Goal: Task Accomplishment & Management: Use online tool/utility

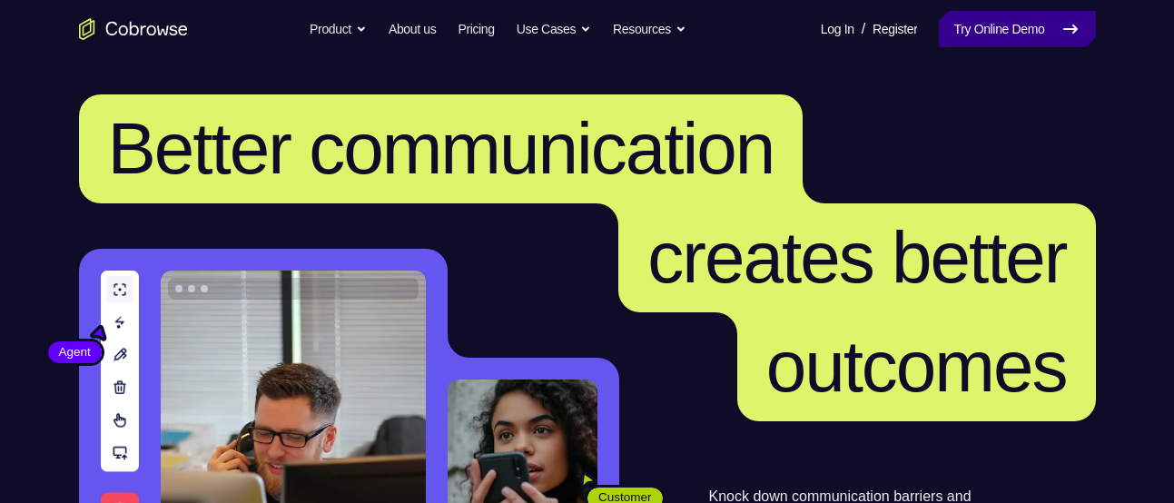
click at [973, 45] on link "Try Online Demo" at bounding box center [1017, 29] width 156 height 36
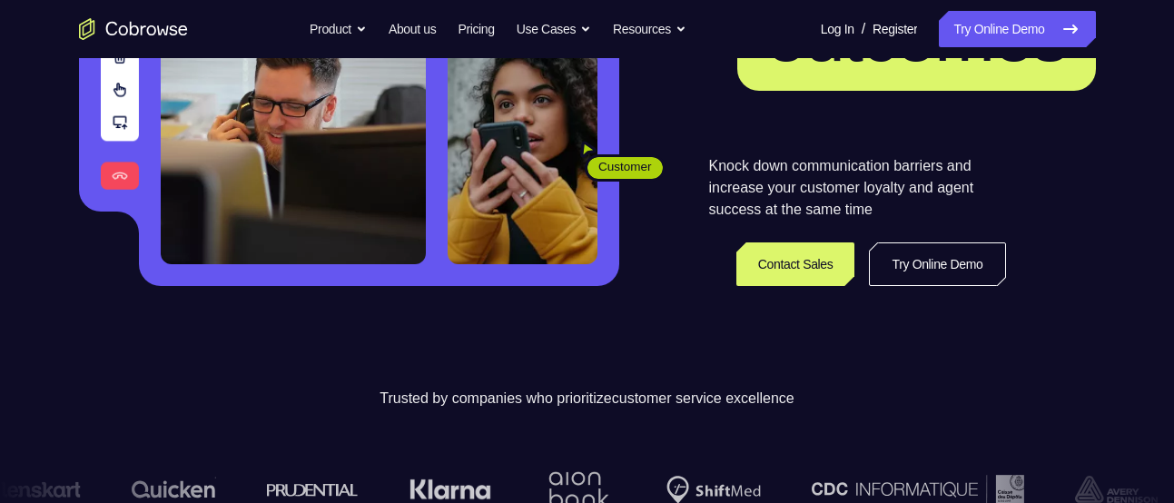
scroll to position [332, 0]
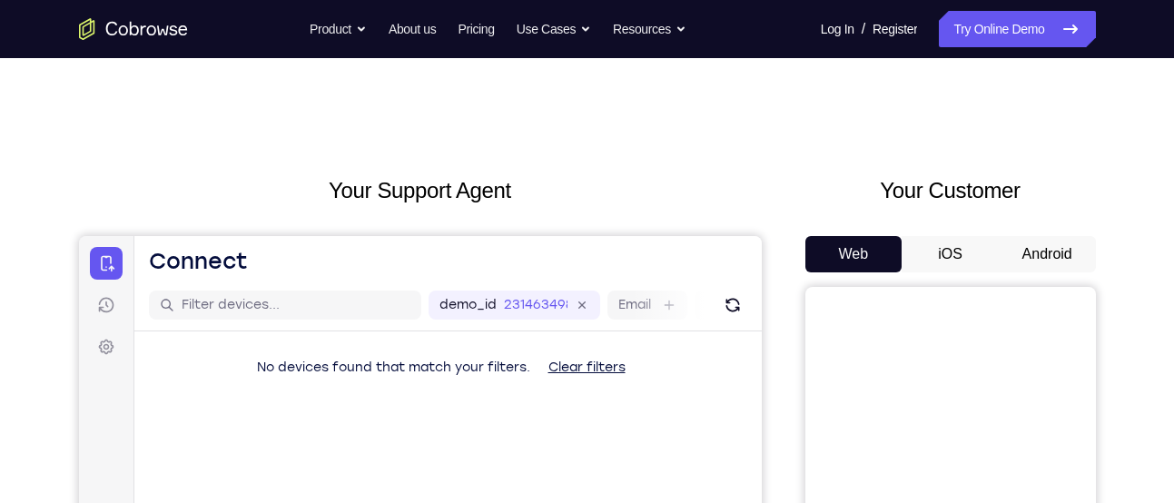
click at [1029, 267] on button "Android" at bounding box center [1047, 254] width 97 height 36
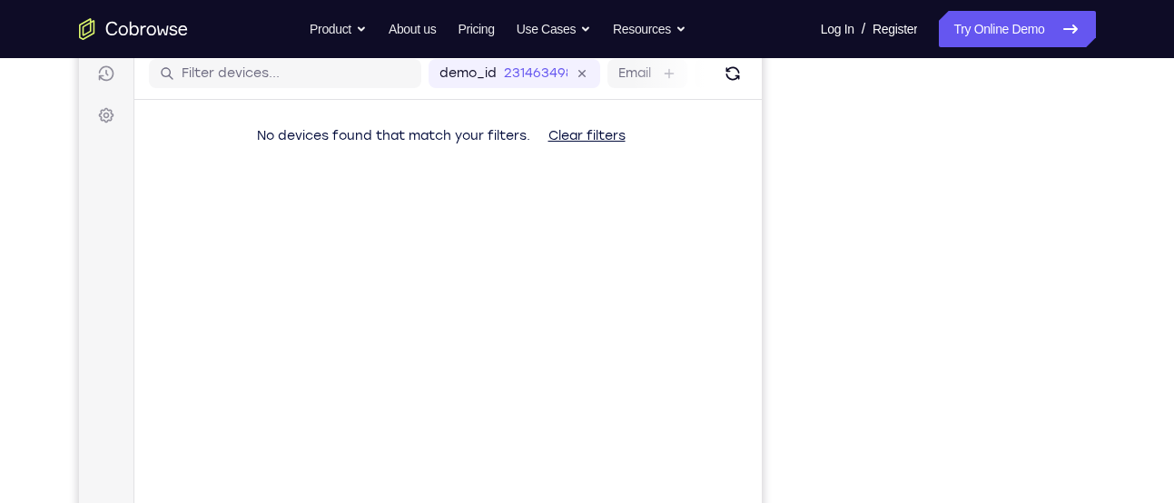
scroll to position [233, 0]
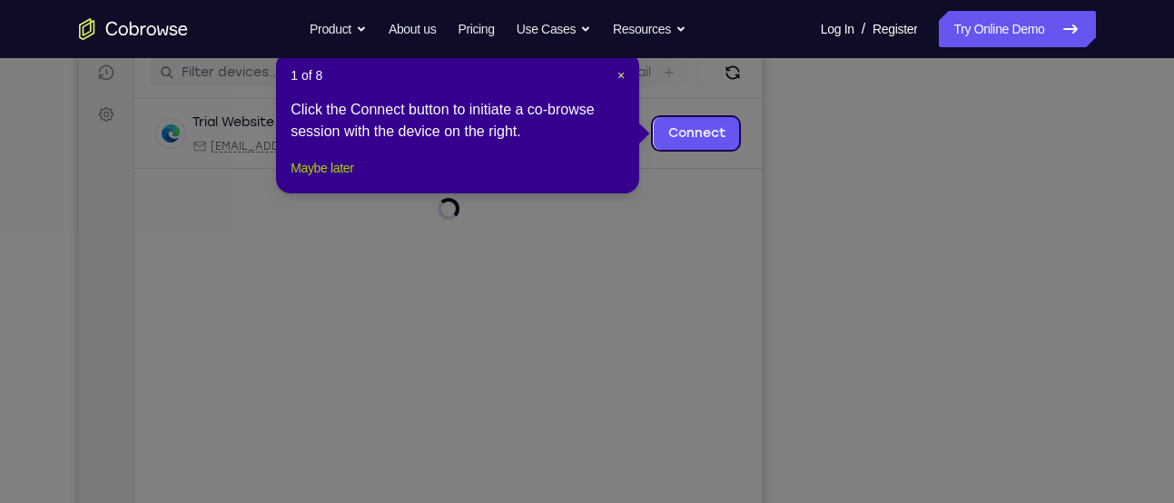
click at [307, 179] on button "Maybe later" at bounding box center [322, 168] width 63 height 22
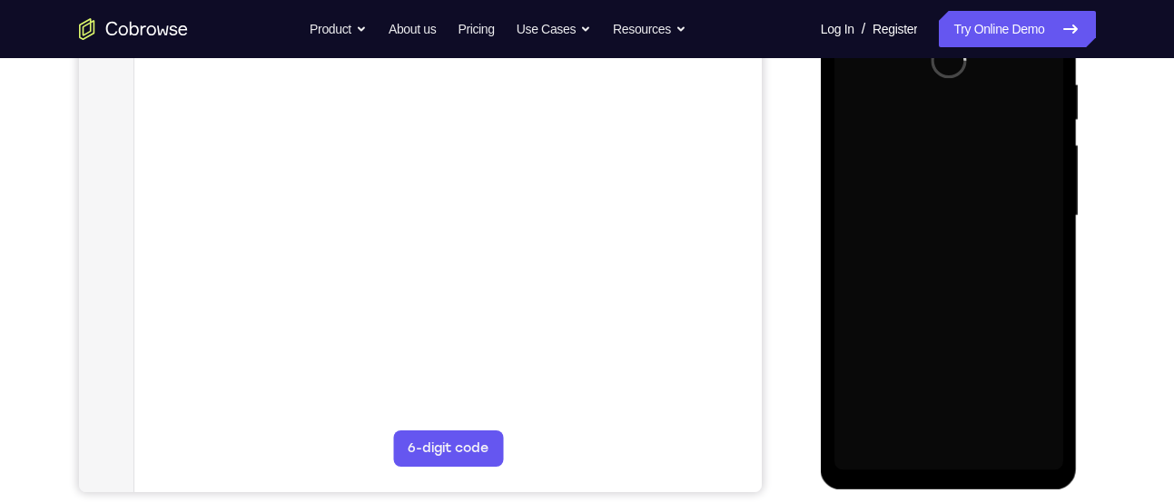
scroll to position [0, 0]
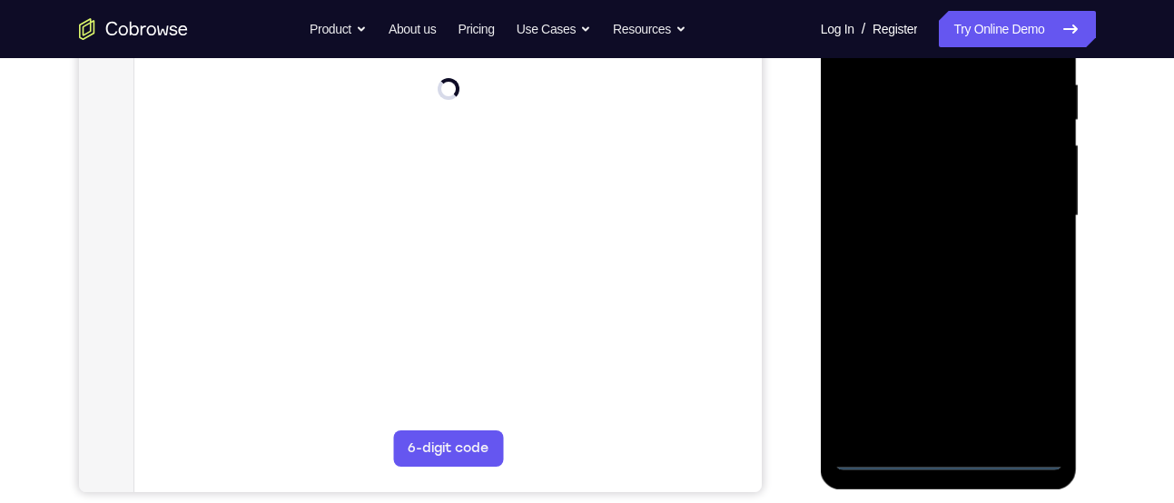
click at [951, 457] on div at bounding box center [949, 216] width 229 height 509
click at [949, 457] on div at bounding box center [949, 216] width 229 height 509
click at [1025, 385] on div at bounding box center [949, 216] width 229 height 509
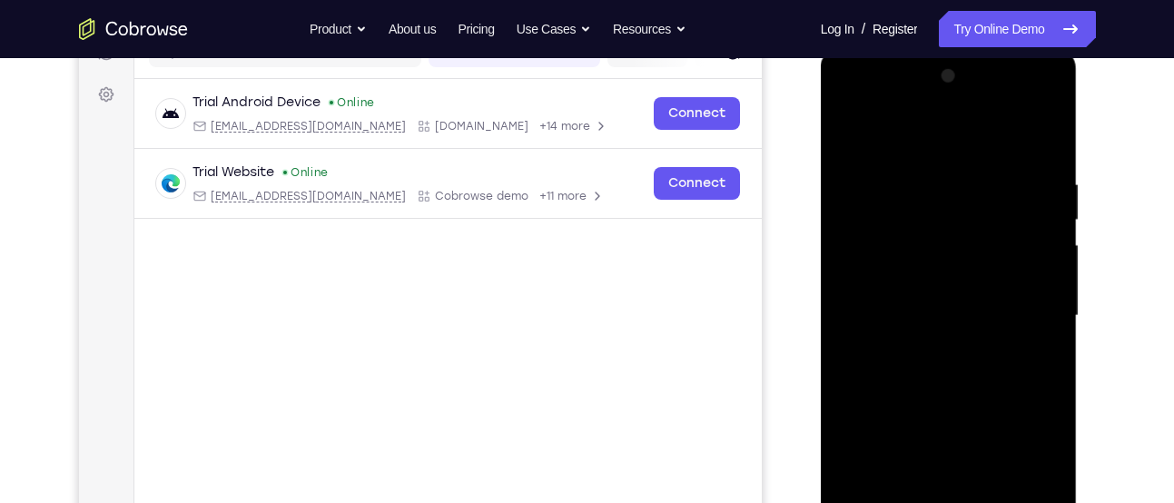
scroll to position [251, 0]
click at [886, 146] on div at bounding box center [949, 318] width 229 height 509
click at [1026, 310] on div at bounding box center [949, 318] width 229 height 509
click at [929, 355] on div at bounding box center [949, 318] width 229 height 509
click at [929, 352] on div at bounding box center [949, 318] width 229 height 509
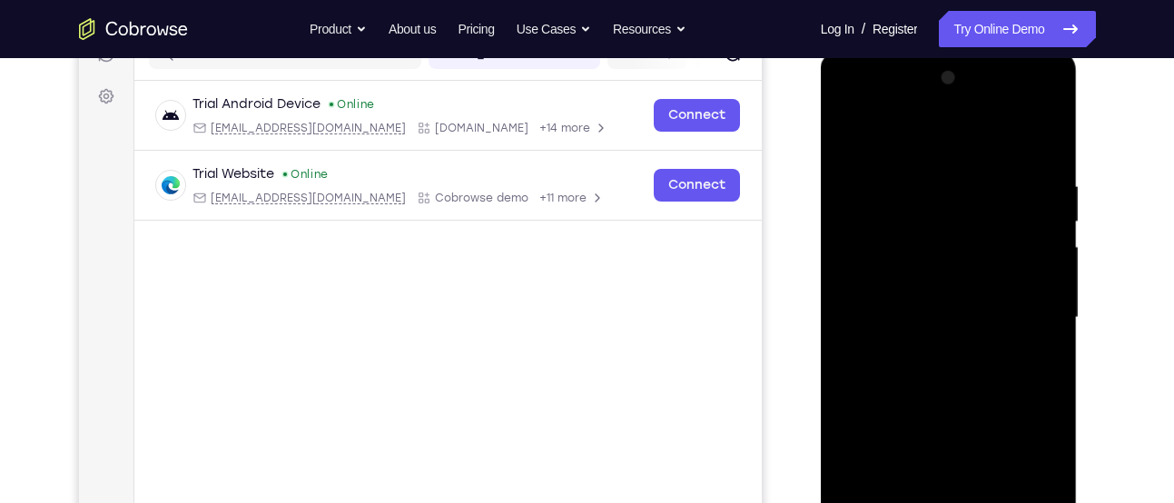
click at [911, 243] on div at bounding box center [949, 318] width 229 height 509
click at [956, 243] on div at bounding box center [949, 318] width 229 height 509
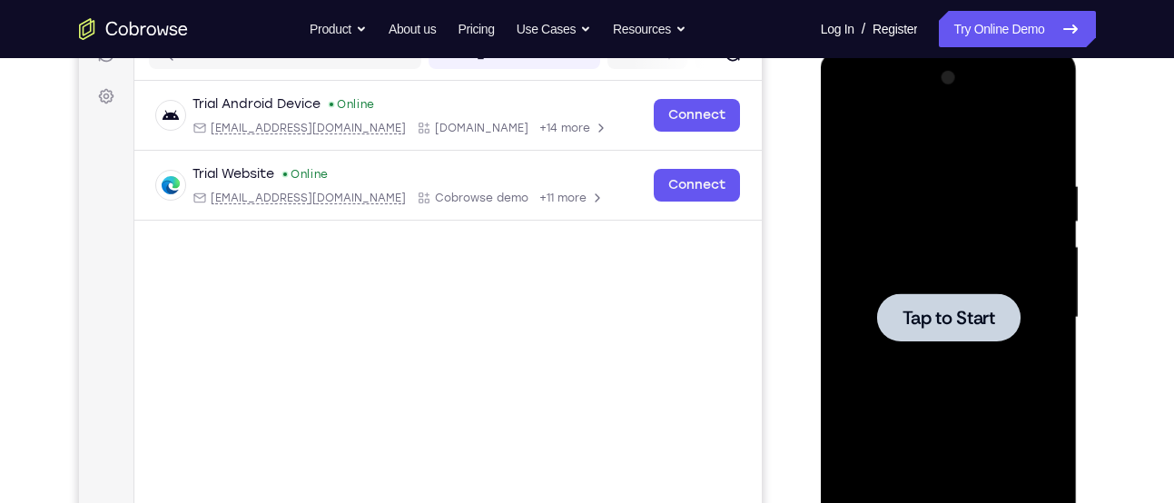
click at [956, 243] on div at bounding box center [949, 318] width 229 height 509
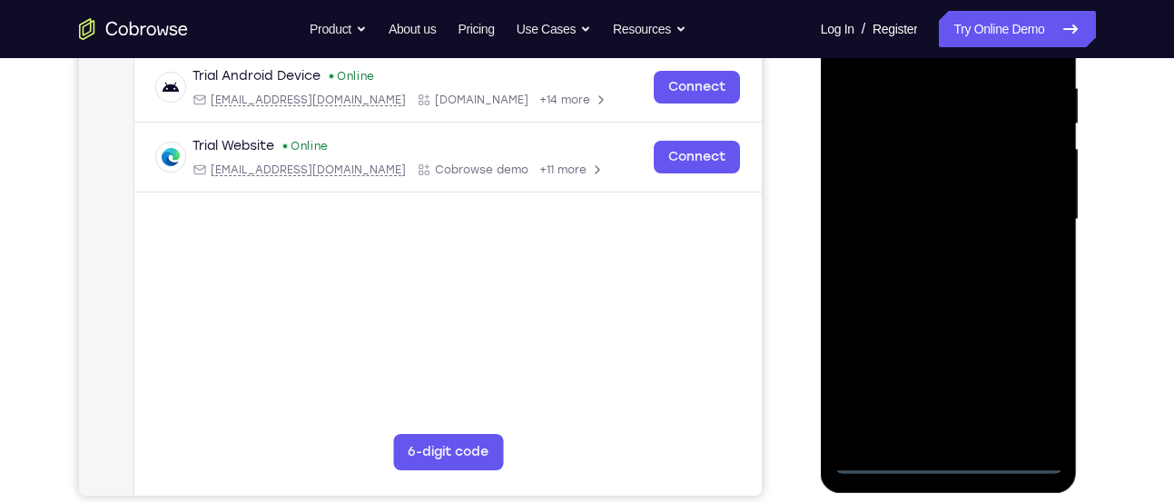
scroll to position [347, 0]
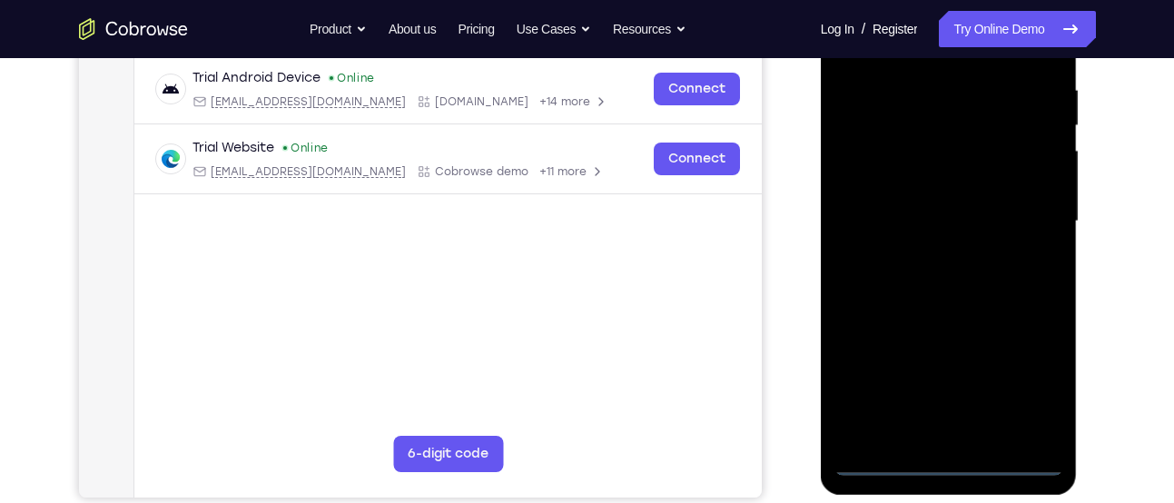
click at [953, 460] on div at bounding box center [949, 221] width 229 height 509
click at [1031, 391] on div at bounding box center [949, 221] width 229 height 509
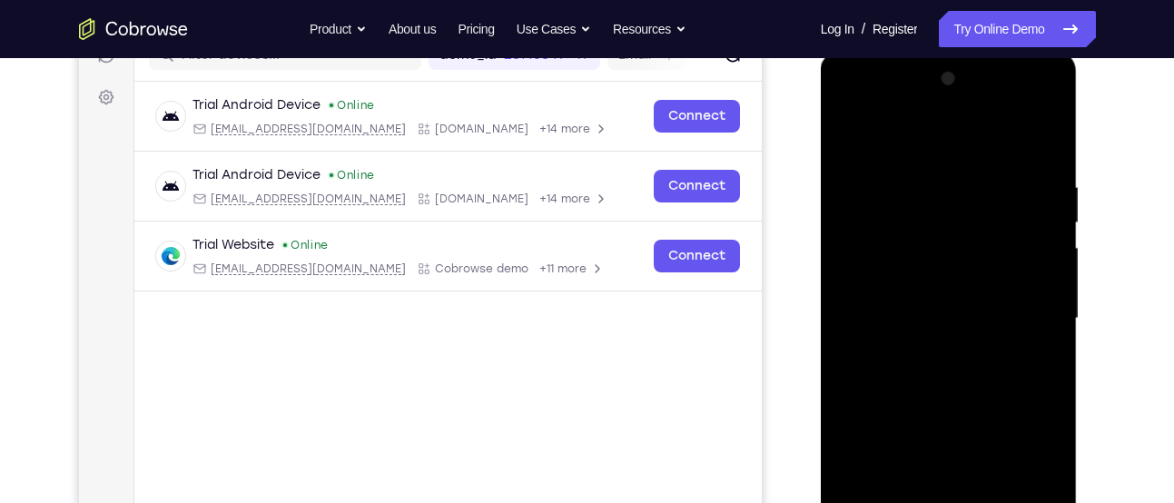
scroll to position [244, 0]
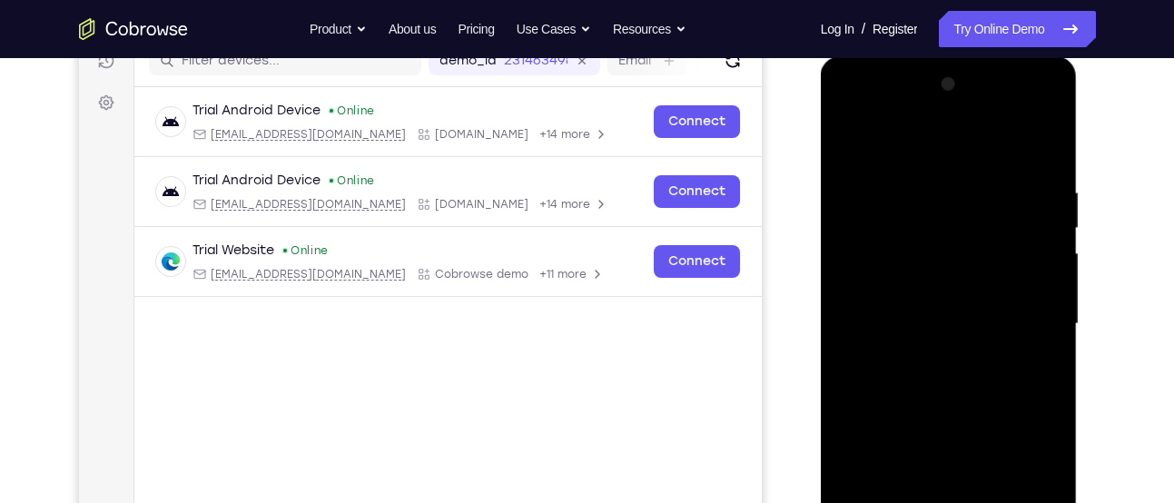
click at [916, 135] on div at bounding box center [949, 324] width 229 height 509
click at [910, 152] on div at bounding box center [949, 324] width 229 height 509
click at [1025, 312] on div at bounding box center [949, 324] width 229 height 509
click at [929, 357] on div at bounding box center [949, 324] width 229 height 509
click at [932, 308] on div at bounding box center [949, 324] width 229 height 509
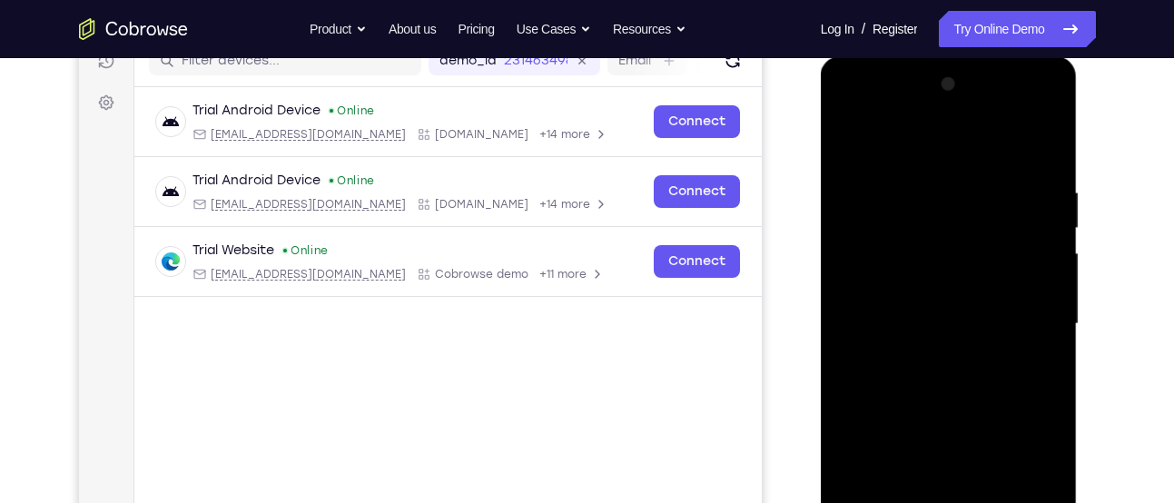
click at [893, 284] on div at bounding box center [949, 324] width 229 height 509
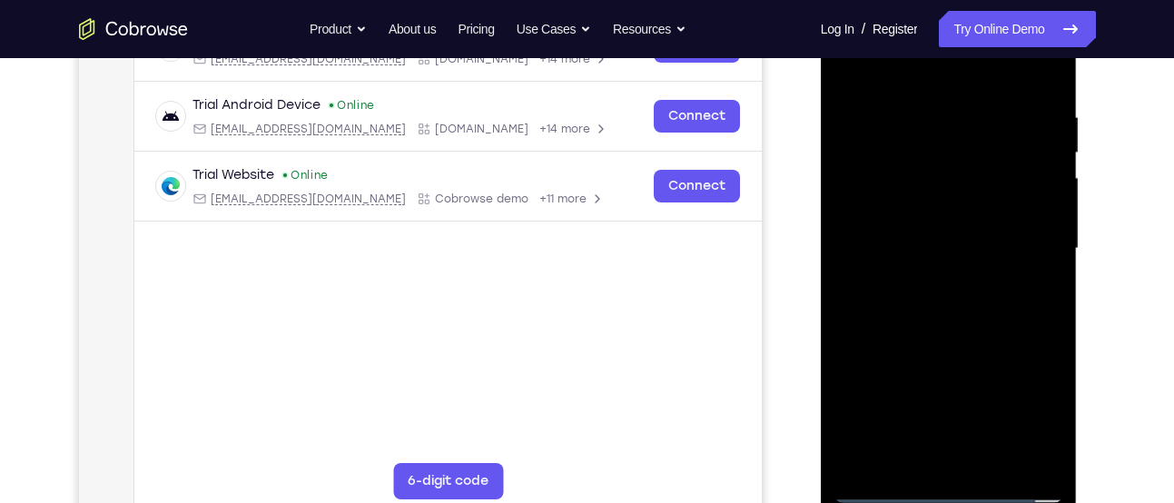
scroll to position [321, 0]
click at [867, 254] on div at bounding box center [949, 248] width 229 height 509
click at [886, 242] on div at bounding box center [949, 248] width 229 height 509
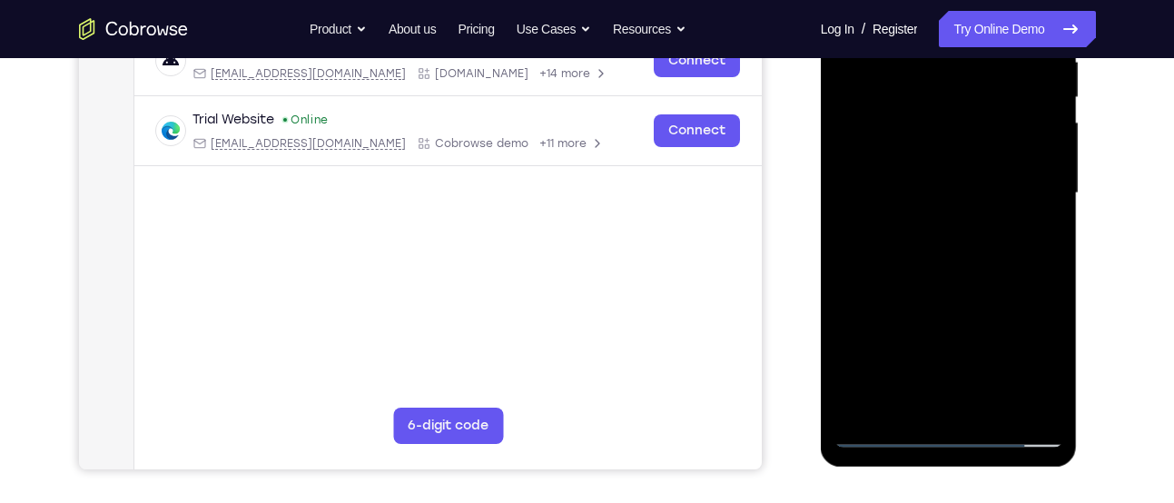
scroll to position [376, 0]
click at [943, 262] on div at bounding box center [949, 192] width 229 height 509
click at [952, 322] on div at bounding box center [949, 192] width 229 height 509
click at [998, 377] on div at bounding box center [949, 192] width 229 height 509
click at [992, 369] on div at bounding box center [949, 192] width 229 height 509
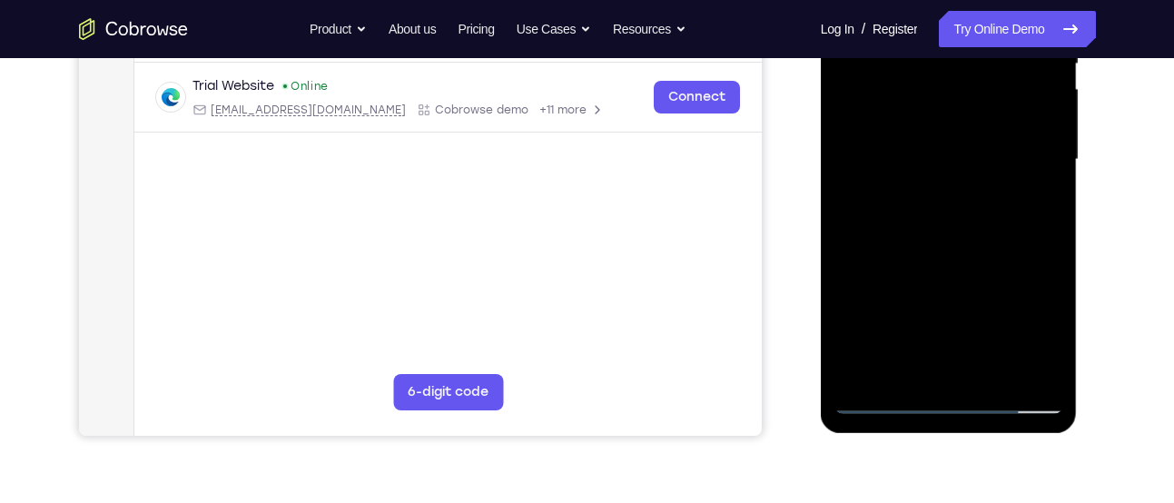
scroll to position [411, 0]
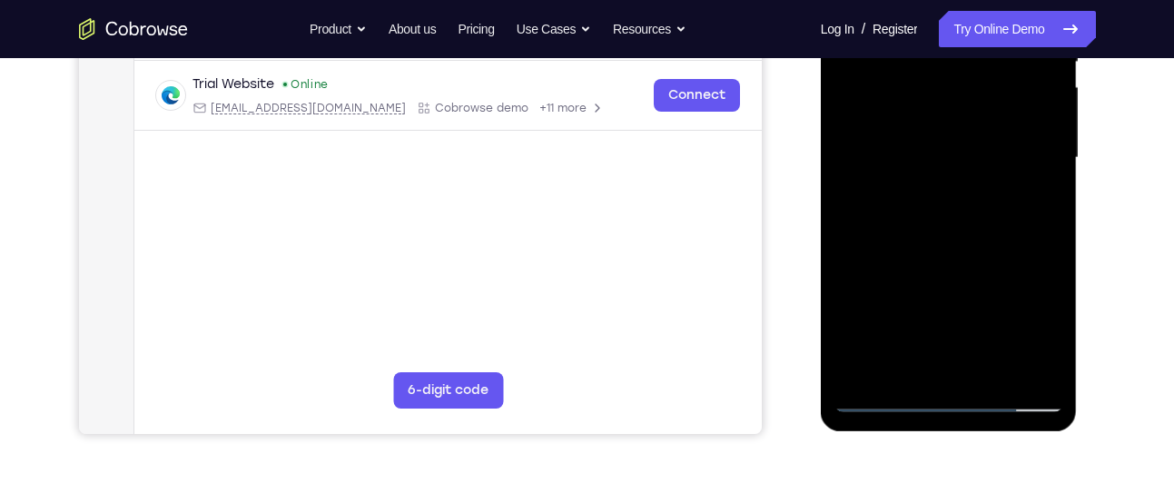
click at [992, 378] on div at bounding box center [949, 158] width 229 height 509
click at [1016, 372] on div at bounding box center [949, 158] width 229 height 509
click at [1014, 347] on div at bounding box center [949, 158] width 229 height 509
click at [1014, 344] on div at bounding box center [949, 158] width 229 height 509
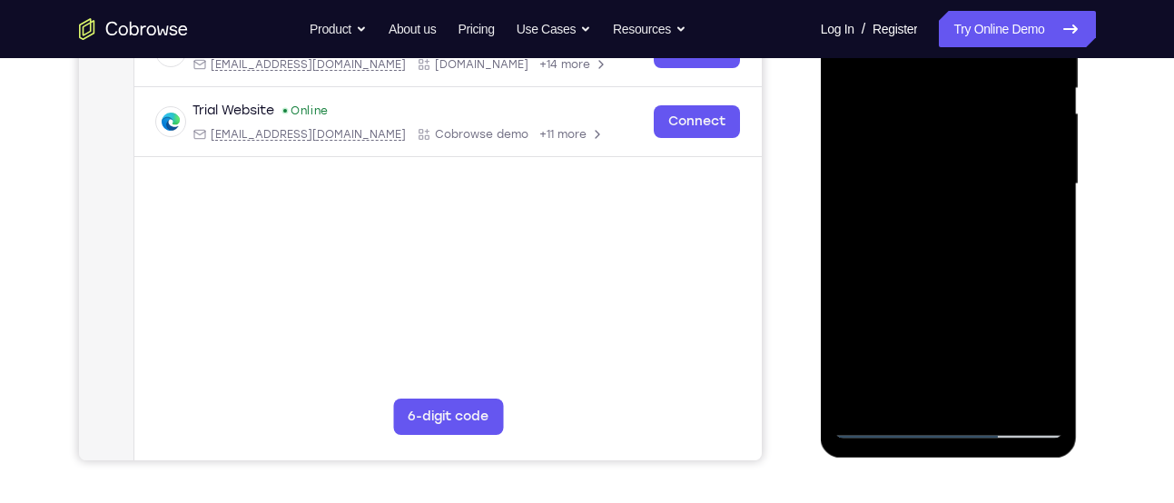
scroll to position [385, 0]
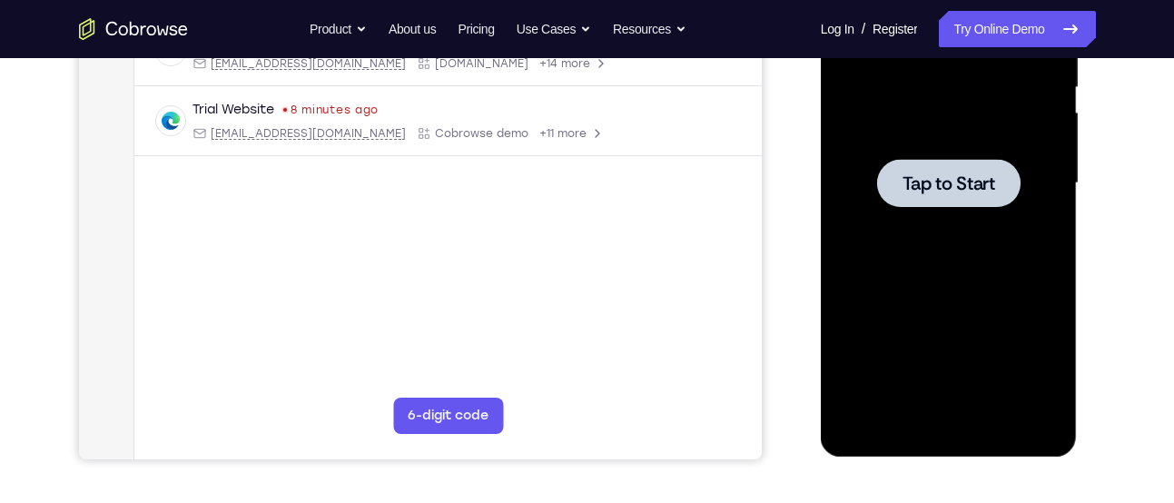
click at [929, 282] on div at bounding box center [949, 183] width 229 height 509
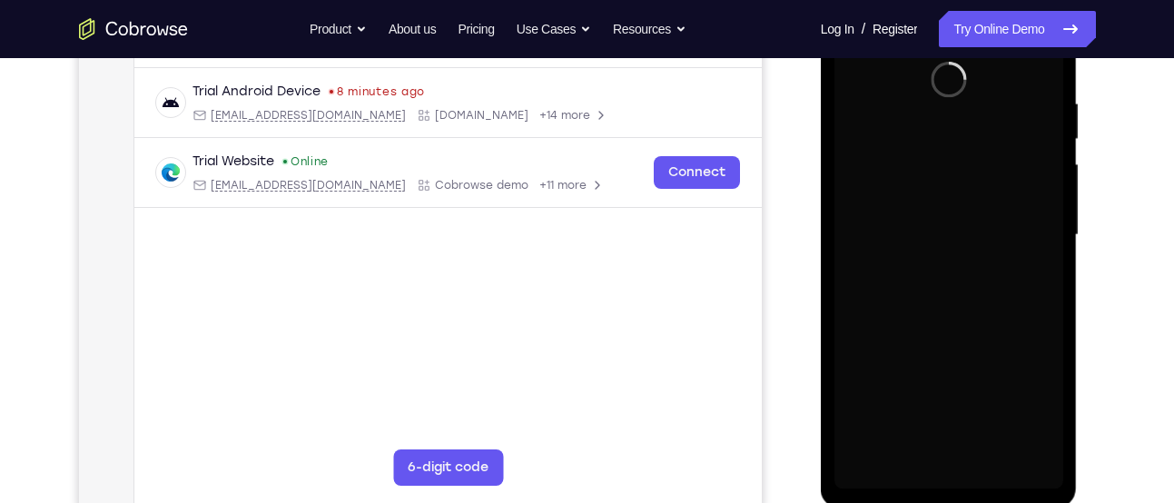
scroll to position [332, 0]
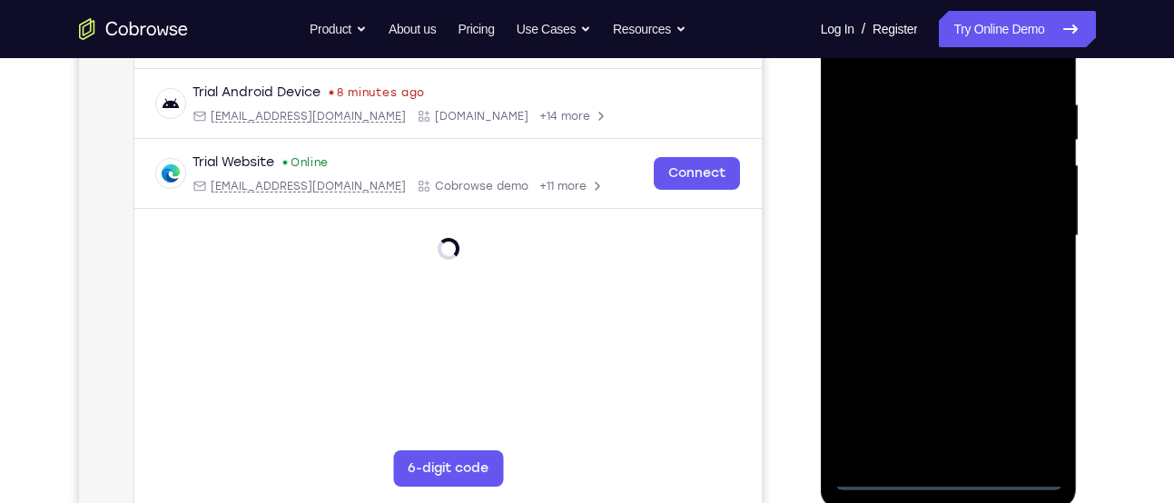
click at [949, 478] on div at bounding box center [949, 236] width 229 height 509
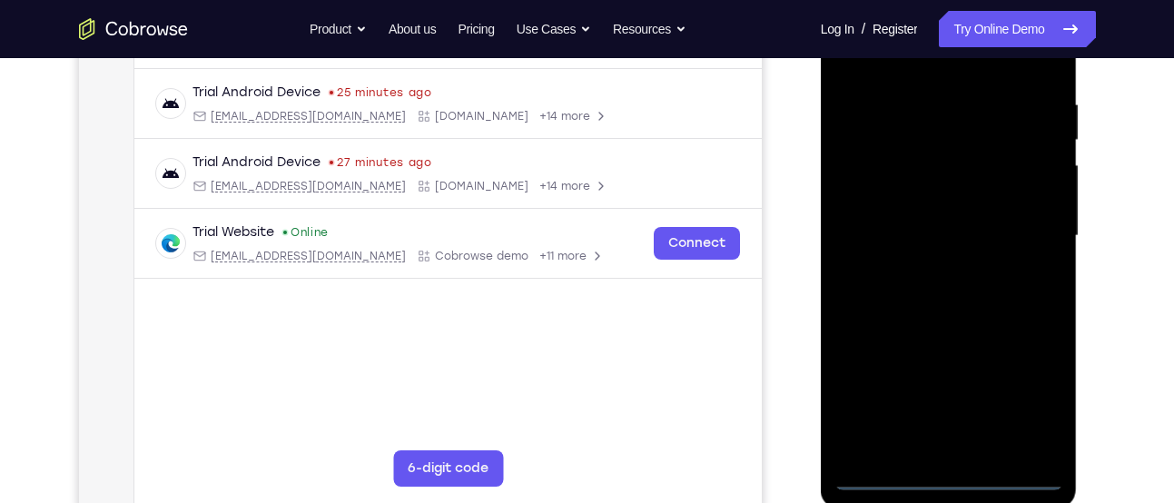
click at [1028, 396] on div at bounding box center [949, 236] width 229 height 509
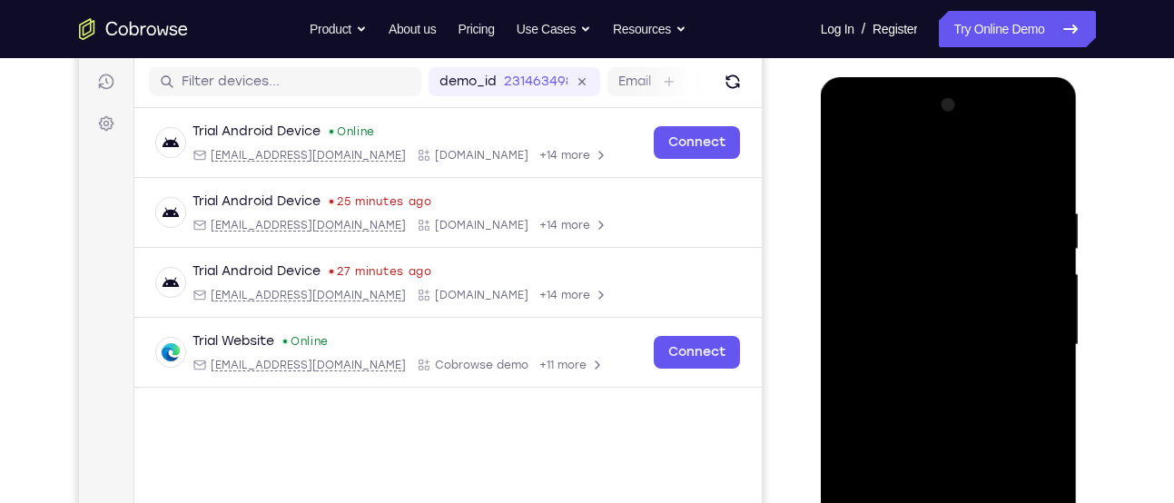
scroll to position [223, 0]
click at [916, 176] on div at bounding box center [949, 346] width 229 height 509
click at [1025, 335] on div at bounding box center [949, 346] width 229 height 509
click at [921, 374] on div at bounding box center [949, 346] width 229 height 509
click at [930, 326] on div at bounding box center [949, 346] width 229 height 509
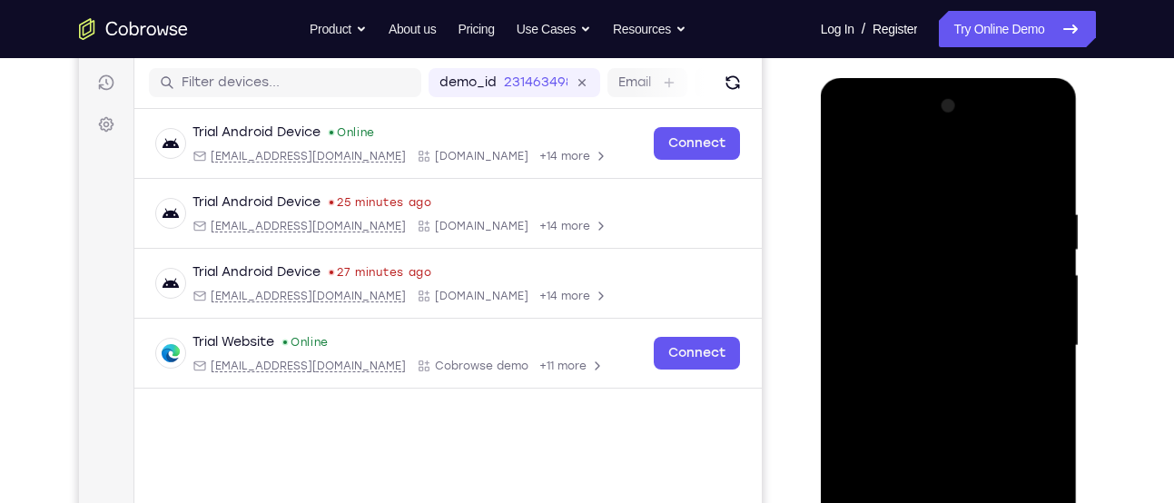
click at [911, 308] on div at bounding box center [949, 346] width 229 height 509
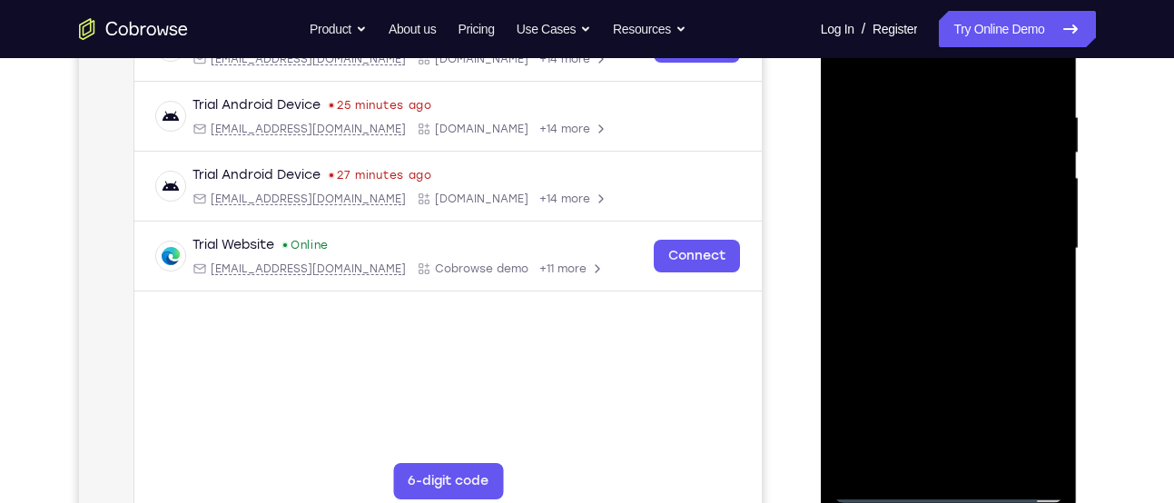
click at [886, 491] on div at bounding box center [949, 249] width 229 height 509
click at [919, 310] on div at bounding box center [949, 249] width 229 height 509
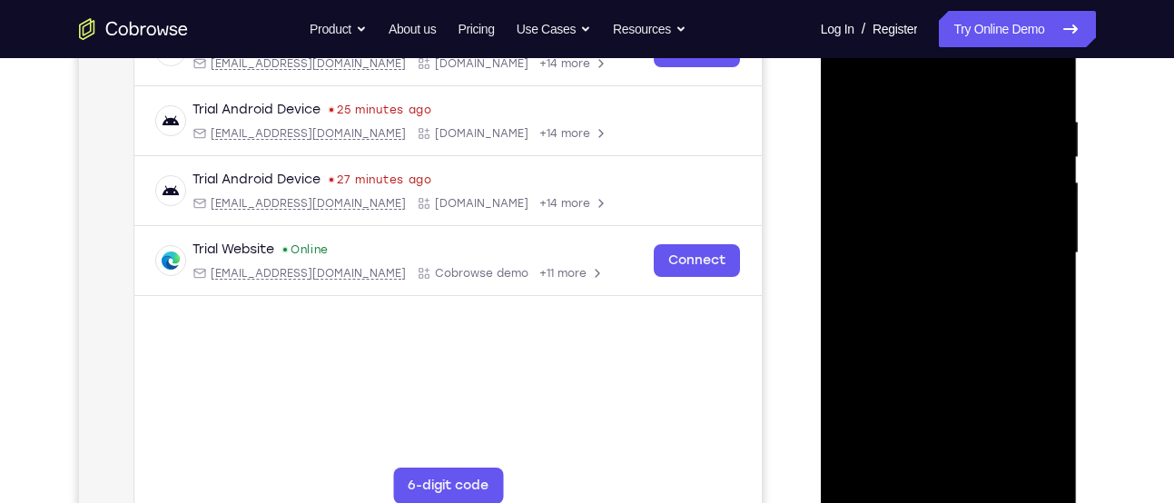
scroll to position [312, 0]
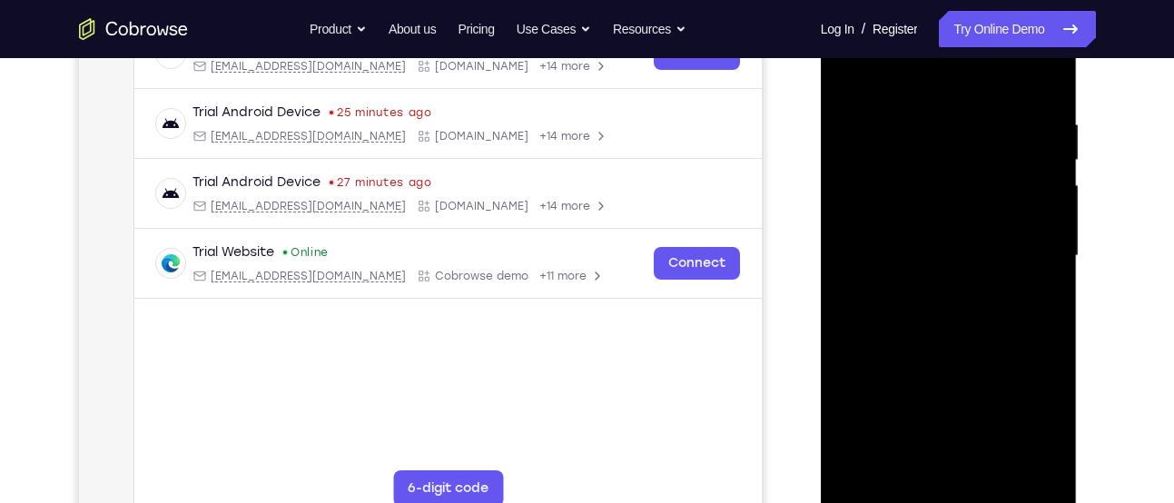
click at [964, 341] on div at bounding box center [949, 256] width 229 height 509
click at [1045, 470] on div at bounding box center [949, 256] width 229 height 509
click at [1054, 445] on div at bounding box center [949, 256] width 229 height 509
click at [1045, 70] on div at bounding box center [949, 256] width 229 height 509
click at [852, 66] on div at bounding box center [949, 256] width 229 height 509
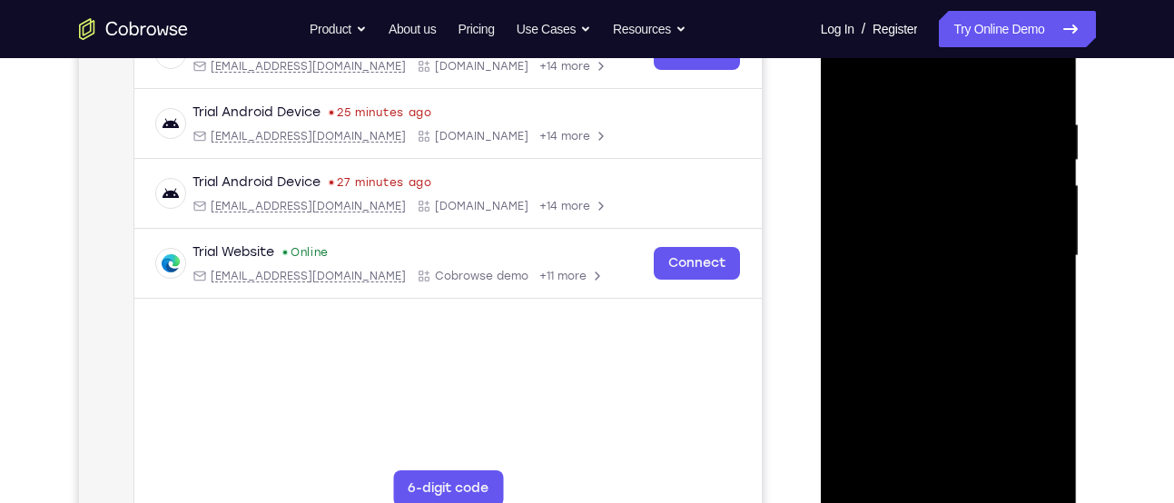
click at [927, 113] on div at bounding box center [949, 256] width 229 height 509
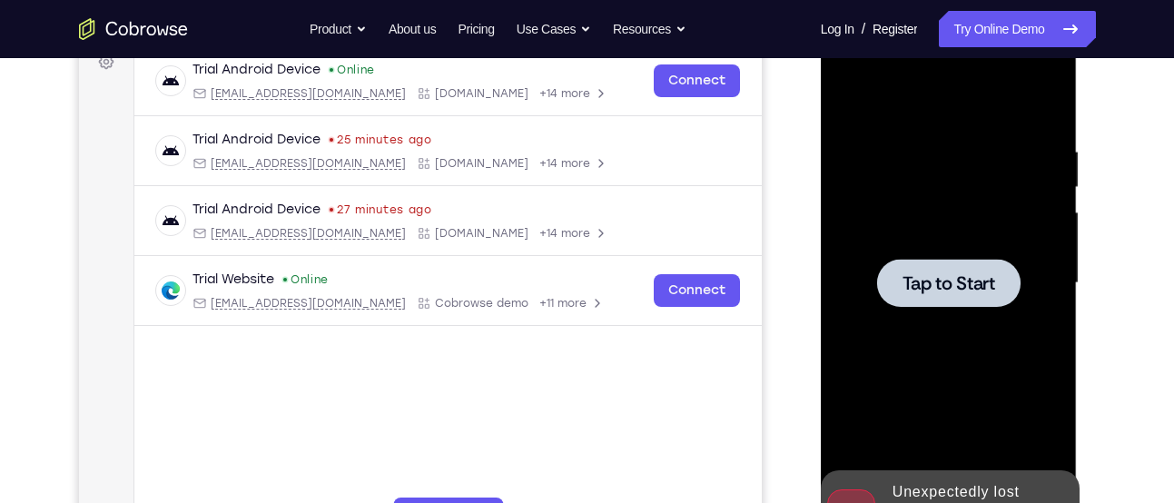
scroll to position [291, 0]
